Goal: Entertainment & Leisure: Consume media (video, audio)

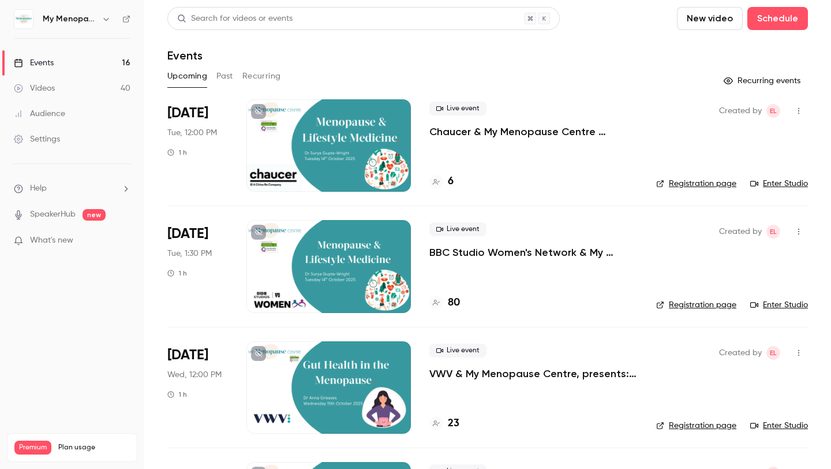
click at [228, 80] on button "Past" at bounding box center [225, 76] width 17 height 18
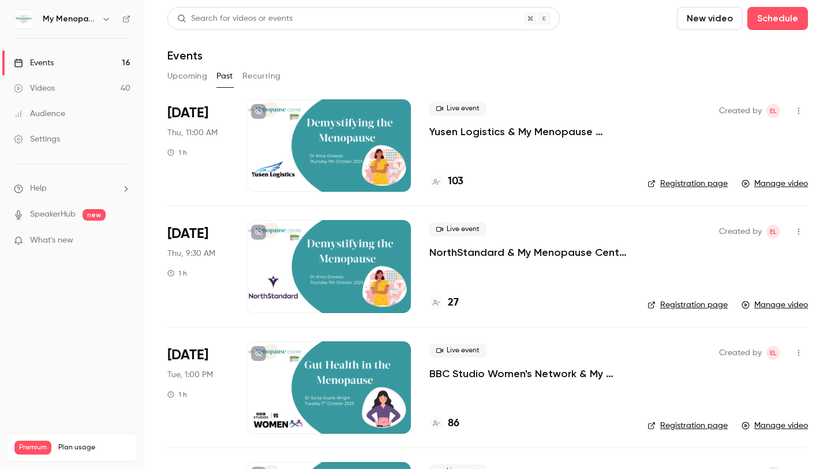
click at [349, 155] on div at bounding box center [329, 145] width 165 height 92
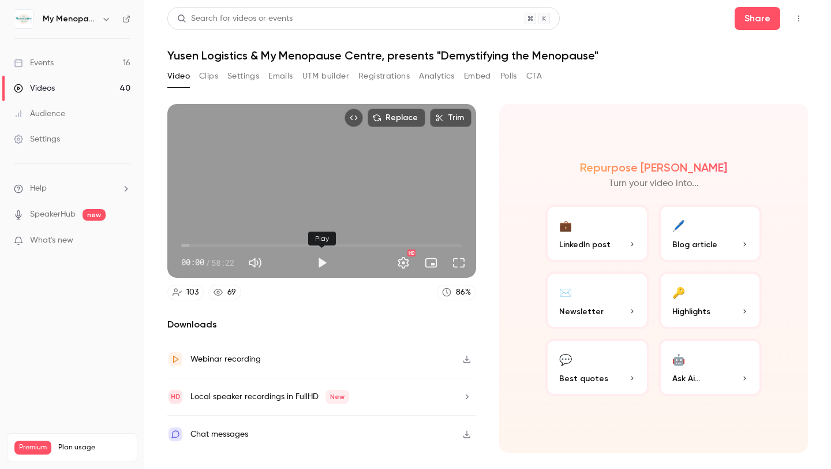
click at [326, 261] on button "Play" at bounding box center [322, 262] width 23 height 23
click at [193, 244] on span "02:31" at bounding box center [321, 245] width 281 height 18
drag, startPoint x: 193, startPoint y: 245, endPoint x: 185, endPoint y: 244, distance: 8.1
click at [185, 244] on span "00:50" at bounding box center [185, 245] width 3 height 3
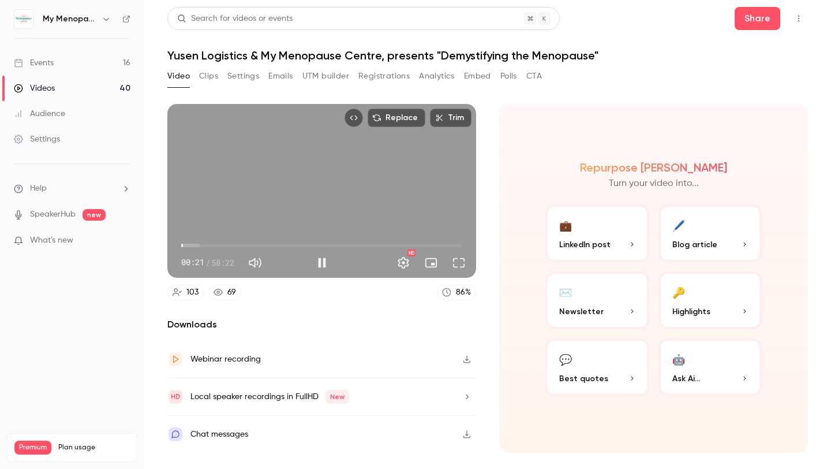
click at [183, 244] on span "00:21" at bounding box center [182, 245] width 3 height 3
drag, startPoint x: 191, startPoint y: 243, endPoint x: 199, endPoint y: 243, distance: 8.7
click at [199, 244] on span "03:42" at bounding box center [198, 245] width 3 height 3
drag, startPoint x: 199, startPoint y: 243, endPoint x: 192, endPoint y: 243, distance: 7.5
click at [192, 244] on span "02:09" at bounding box center [191, 245] width 3 height 3
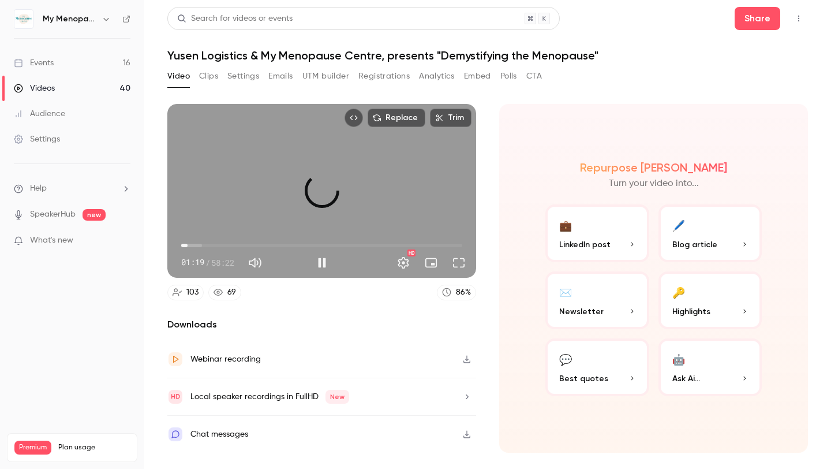
click at [188, 244] on span "01:19" at bounding box center [187, 245] width 3 height 3
click at [193, 244] on span "02:31" at bounding box center [193, 245] width 3 height 3
click at [322, 261] on button "Pause" at bounding box center [322, 262] width 23 height 23
type input "*****"
